Goal: Navigation & Orientation: Find specific page/section

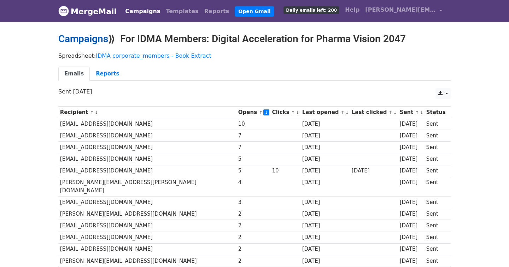
click at [99, 37] on link "Campaigns" at bounding box center [83, 39] width 50 height 12
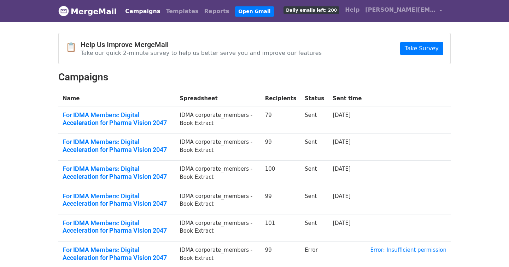
scroll to position [185, 0]
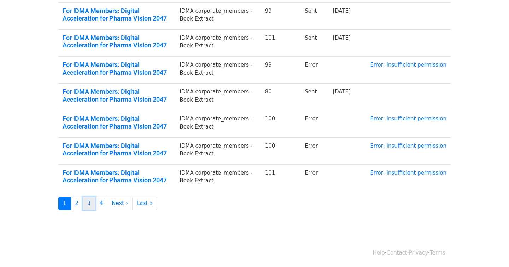
click at [88, 204] on link "3" at bounding box center [89, 203] width 13 height 13
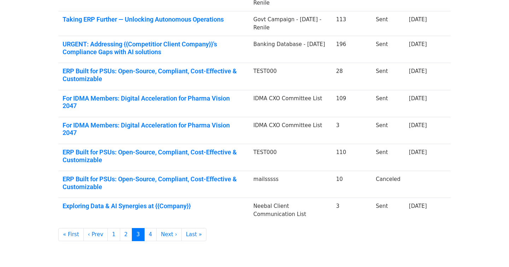
scroll to position [148, 0]
